Goal: Task Accomplishment & Management: Manage account settings

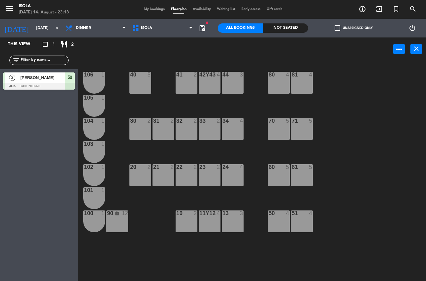
select select "dinner"
select select
click at [152, 7] on span "My bookings" at bounding box center [154, 8] width 27 height 3
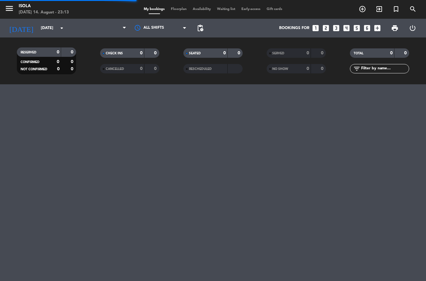
select select "dinner"
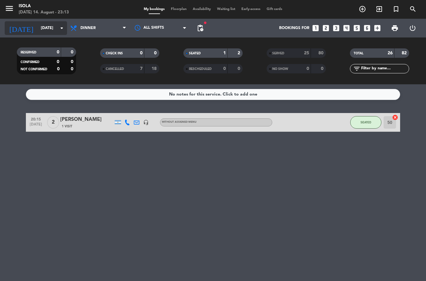
click at [40, 26] on input "[DATE]" at bounding box center [64, 28] width 53 height 11
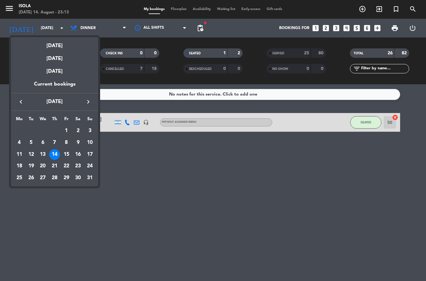
click at [147, 193] on div at bounding box center [213, 140] width 426 height 281
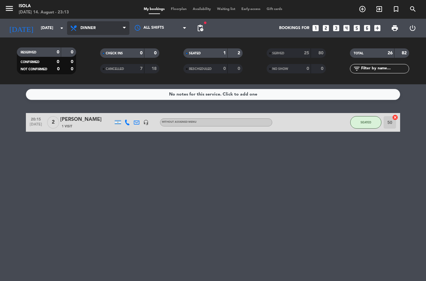
click at [90, 22] on select "All services Lunch Dinner" at bounding box center [98, 28] width 62 height 14
click at [181, 10] on span "Floorplan" at bounding box center [179, 8] width 22 height 3
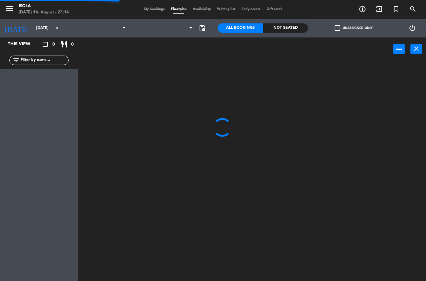
select select "dinner"
select select
click at [120, 24] on select "Lunch Dinner" at bounding box center [95, 28] width 67 height 14
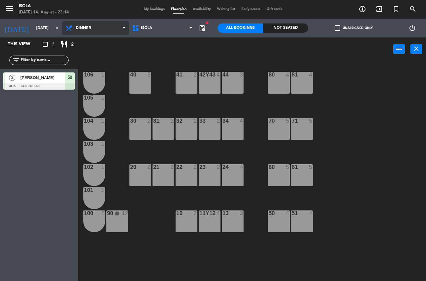
select select "lunch"
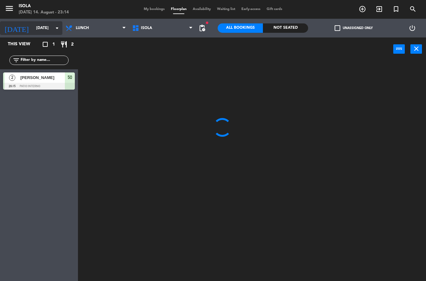
click at [38, 29] on input "[DATE]" at bounding box center [59, 28] width 53 height 11
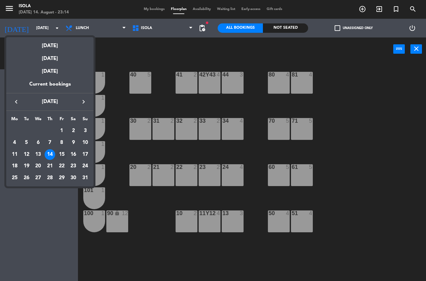
click at [63, 156] on div "15" at bounding box center [61, 154] width 11 height 11
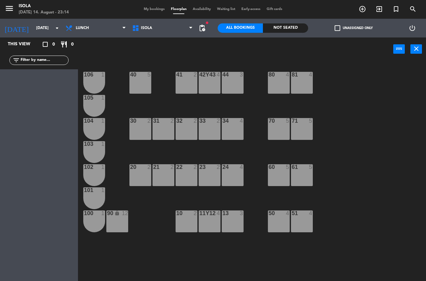
type input "[DATE]"
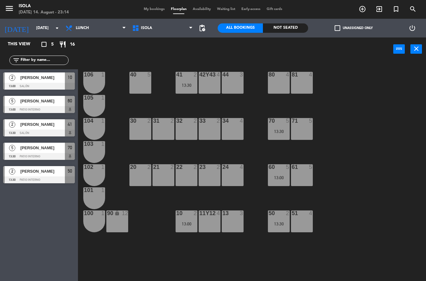
click at [108, 43] on div "power_input close" at bounding box center [236, 49] width 316 height 24
click at [105, 27] on select "Lunch Dinner" at bounding box center [95, 28] width 67 height 14
select select "dinner"
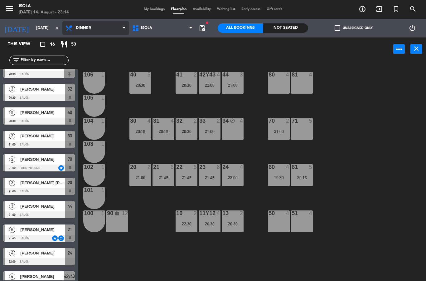
scroll to position [125, 0]
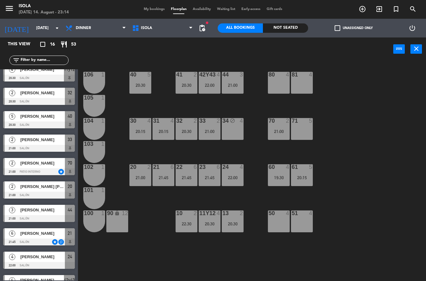
click at [21, 170] on div at bounding box center [39, 171] width 72 height 7
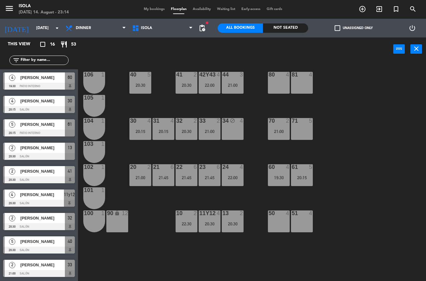
scroll to position [0, 0]
click at [50, 27] on input "[DATE]" at bounding box center [59, 28] width 53 height 11
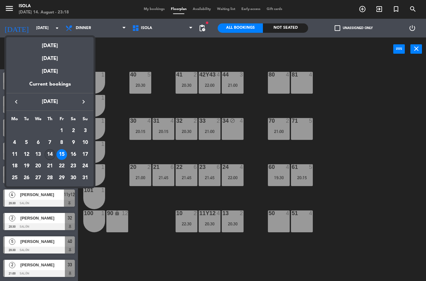
click at [50, 150] on div "14" at bounding box center [50, 154] width 11 height 11
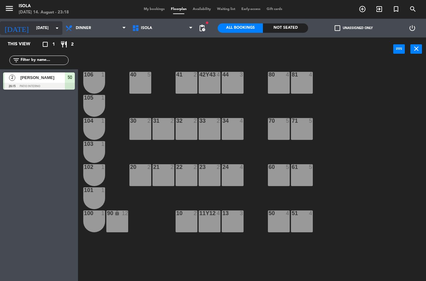
click at [15, 33] on icon "[DATE]" at bounding box center [16, 28] width 33 height 14
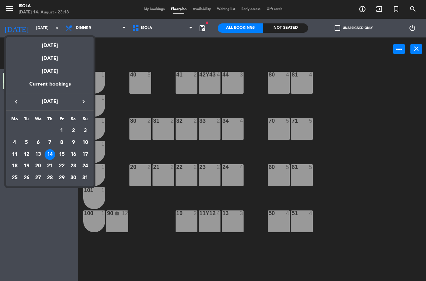
click at [359, 185] on div at bounding box center [213, 140] width 426 height 281
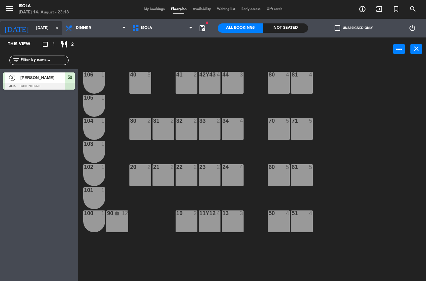
click at [47, 27] on input "[DATE]" at bounding box center [59, 28] width 53 height 11
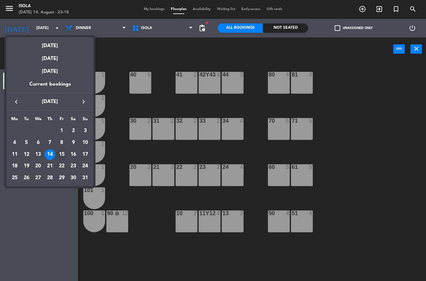
click at [65, 156] on div "15" at bounding box center [61, 154] width 11 height 11
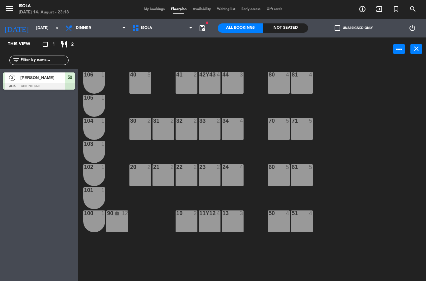
type input "[DATE]"
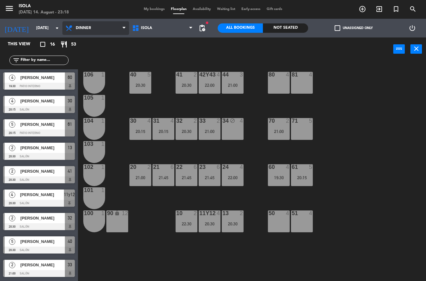
click at [97, 31] on select "Lunch Dinner" at bounding box center [95, 28] width 67 height 14
select select "lunch"
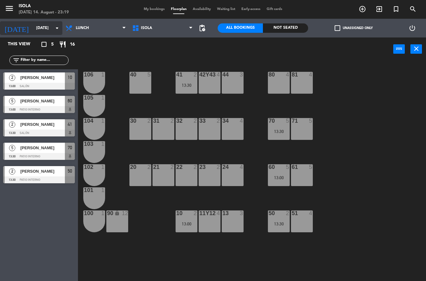
click at [52, 27] on input "[DATE]" at bounding box center [59, 28] width 53 height 11
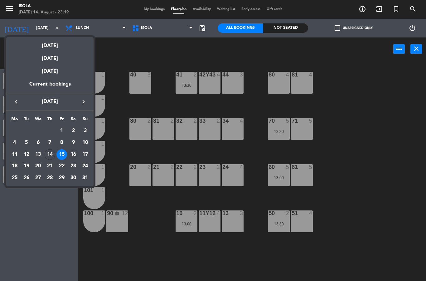
click at [78, 156] on div "16" at bounding box center [73, 154] width 11 height 11
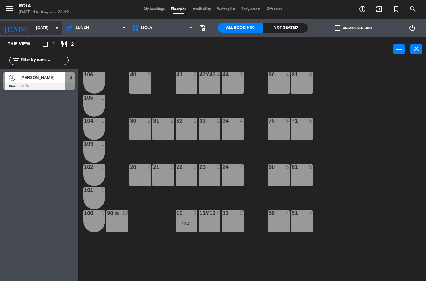
click at [48, 31] on input "[DATE]" at bounding box center [59, 28] width 53 height 11
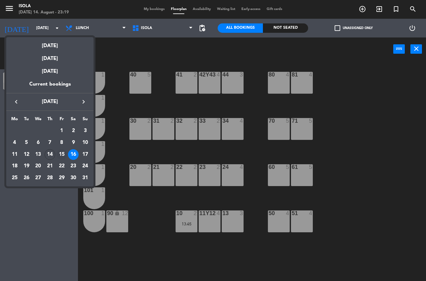
click at [65, 158] on div "15" at bounding box center [61, 154] width 11 height 11
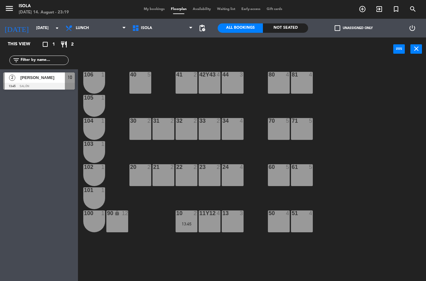
type input "[DATE]"
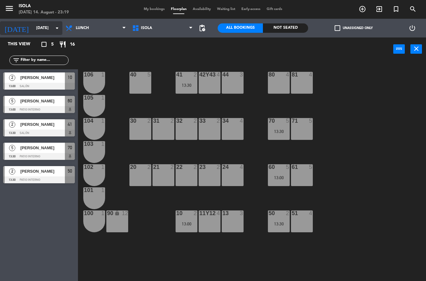
click at [45, 33] on input "[DATE]" at bounding box center [59, 28] width 53 height 11
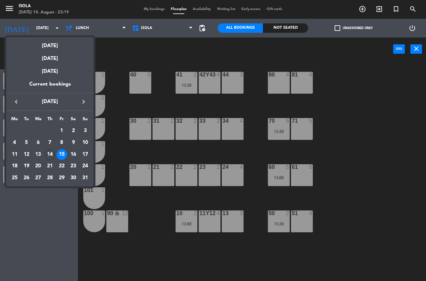
click at [102, 34] on div at bounding box center [213, 140] width 426 height 281
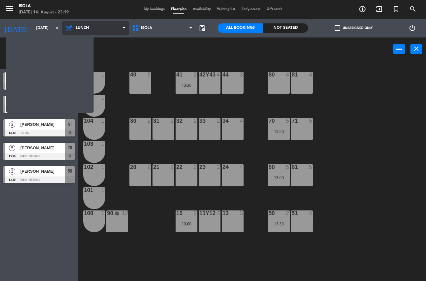
click at [109, 32] on select "Lunch Dinner" at bounding box center [95, 28] width 67 height 14
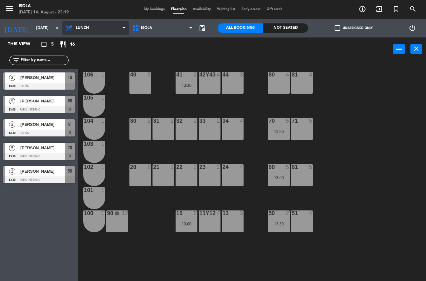
select select "dinner"
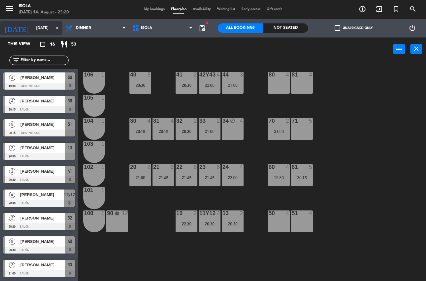
click at [44, 32] on input "[DATE]" at bounding box center [59, 28] width 53 height 11
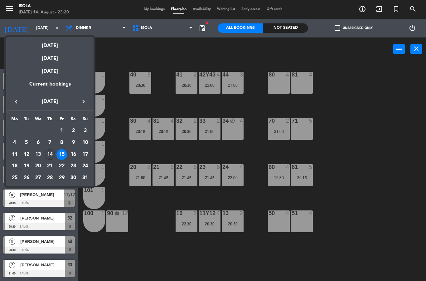
click at [52, 156] on div "14" at bounding box center [50, 154] width 11 height 11
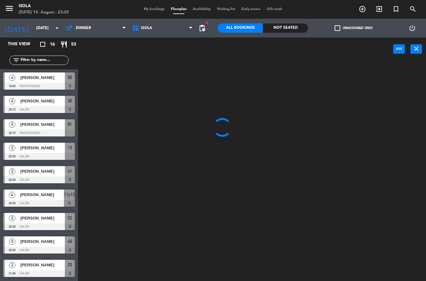
type input "[DATE]"
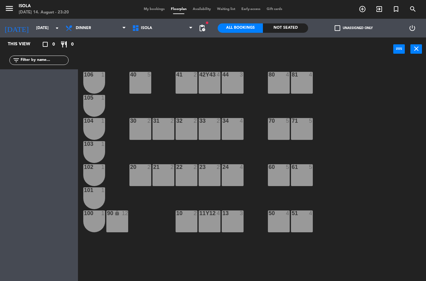
click at [158, 7] on span "My bookings" at bounding box center [154, 8] width 27 height 3
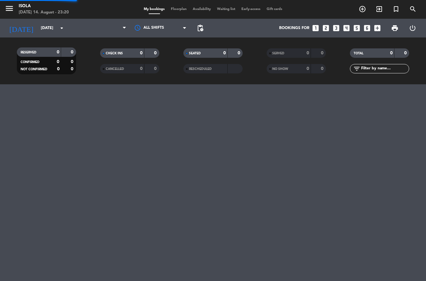
select select "dinner"
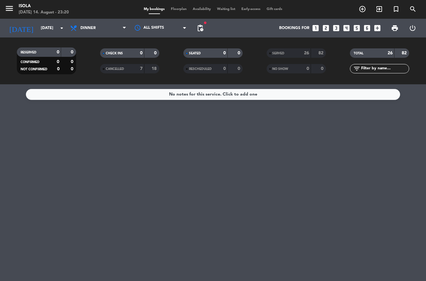
click at [291, 50] on div "SERVED" at bounding box center [282, 53] width 29 height 7
select select "dinner"
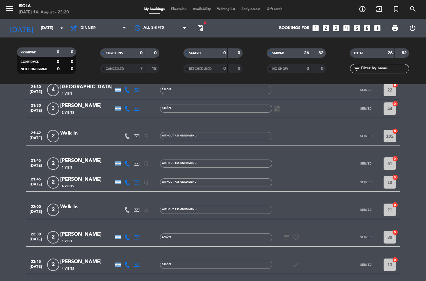
scroll to position [448, 0]
click at [179, 11] on span "Floorplan" at bounding box center [179, 8] width 22 height 3
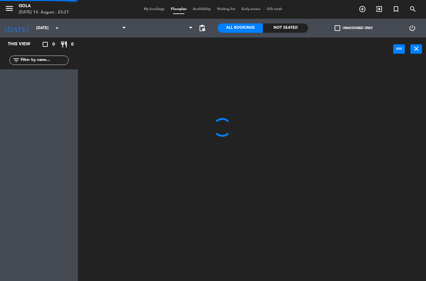
select select "dinner"
select select
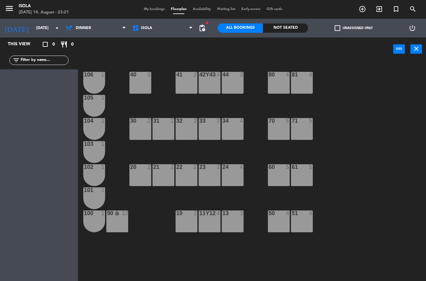
click at [146, 11] on span "My bookings" at bounding box center [154, 8] width 27 height 3
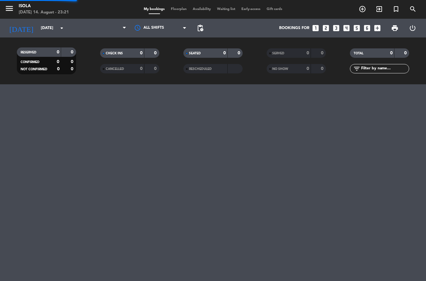
select select "dinner"
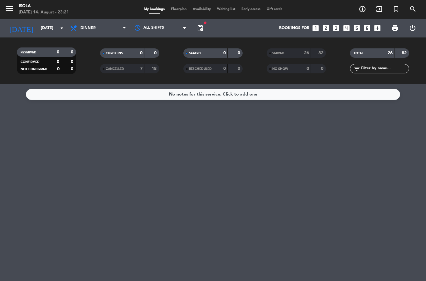
click at [286, 56] on div "SERVED" at bounding box center [282, 53] width 29 height 7
select select "dinner"
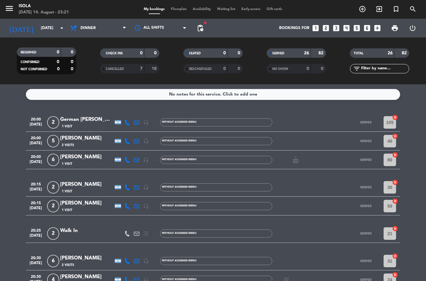
click at [178, 5] on div "menu Isola [DATE] 14. August - 23:21 My bookings Floorplan Availability Waiting…" at bounding box center [213, 9] width 426 height 19
click at [178, 9] on span "Floorplan" at bounding box center [179, 8] width 22 height 3
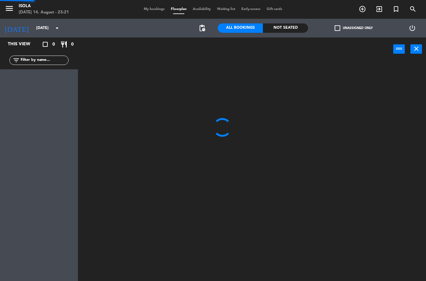
select select "dinner"
select select
